Goal: Find specific page/section: Find specific page/section

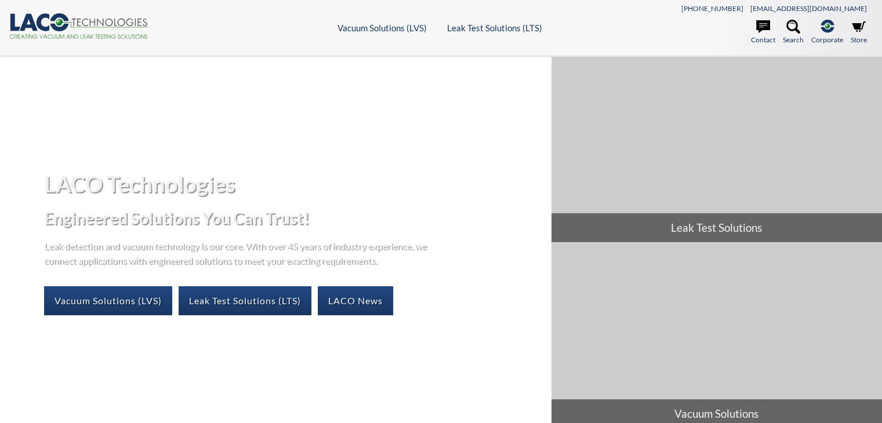
select select "Language Translate Widget"
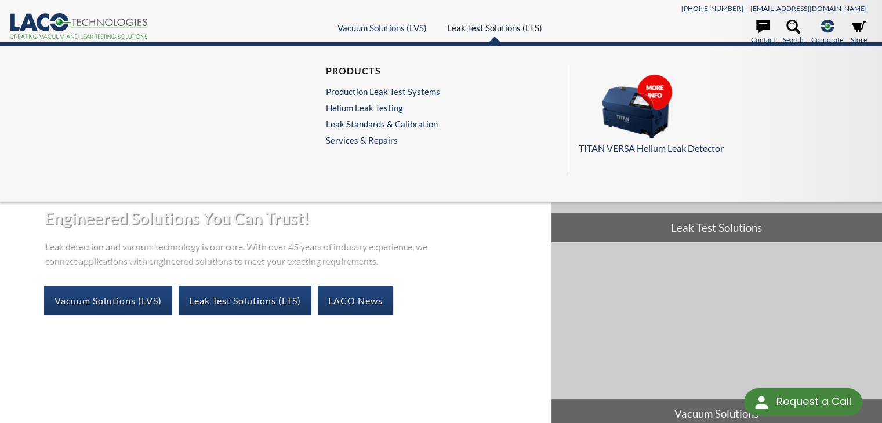
click at [472, 28] on link "Leak Test Solutions (LTS)" at bounding box center [494, 28] width 95 height 10
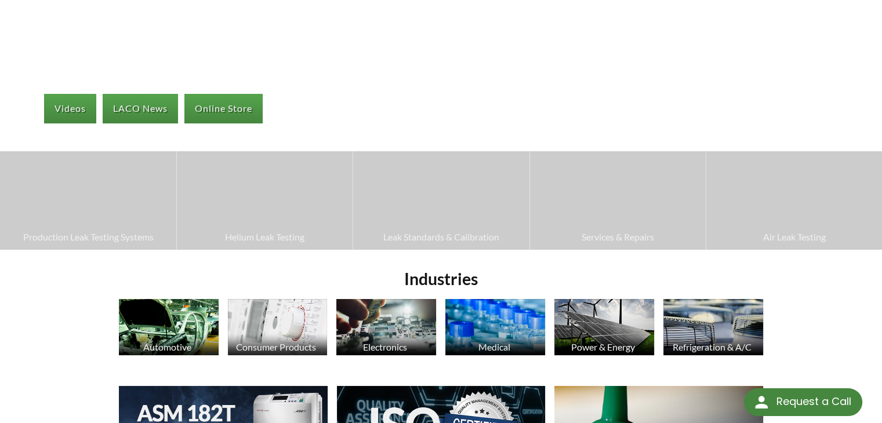
select select "Language Translate Widget"
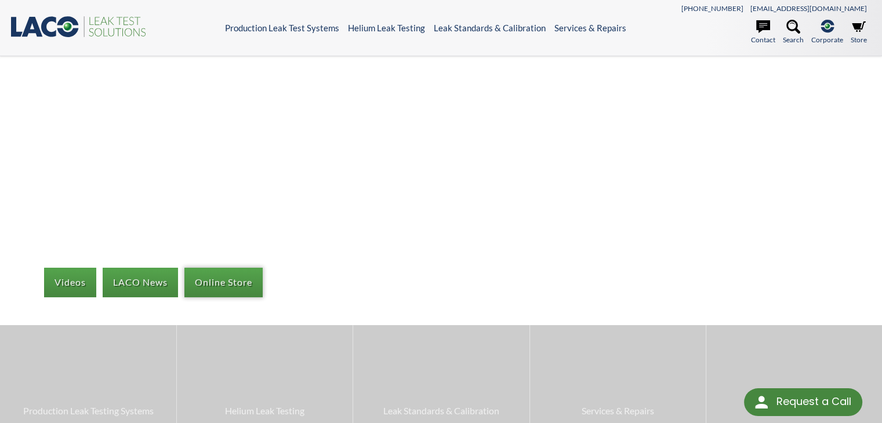
click at [219, 277] on link "Online Store" at bounding box center [223, 282] width 78 height 29
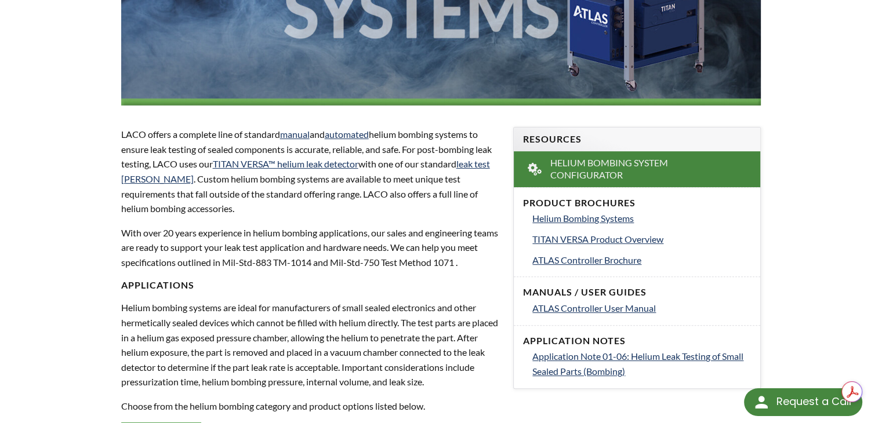
scroll to position [290, 0]
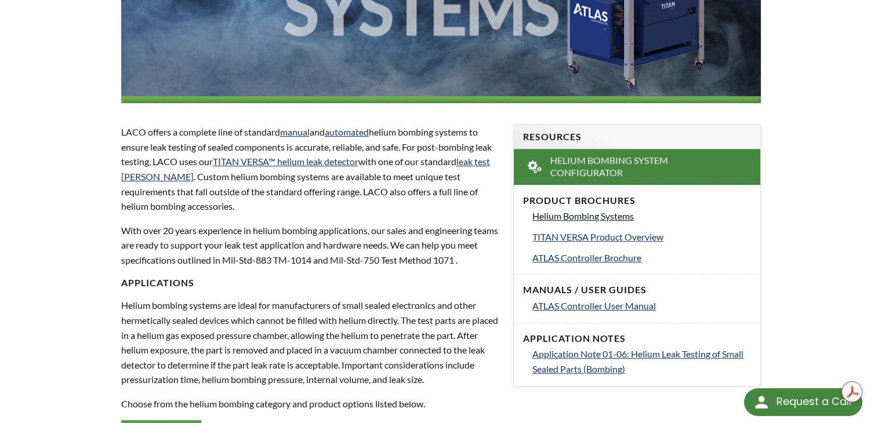
click at [573, 216] on span "Helium Bombing Systems" at bounding box center [582, 216] width 101 height 11
